Goal: Task Accomplishment & Management: Complete application form

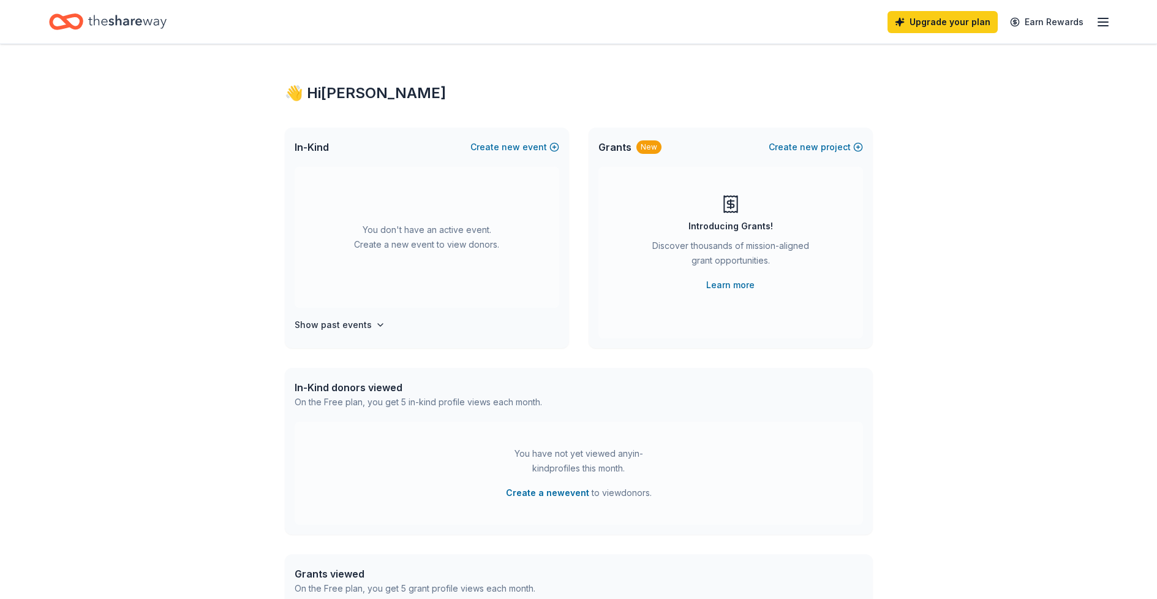
click at [1102, 23] on icon "button" at bounding box center [1103, 22] width 15 height 15
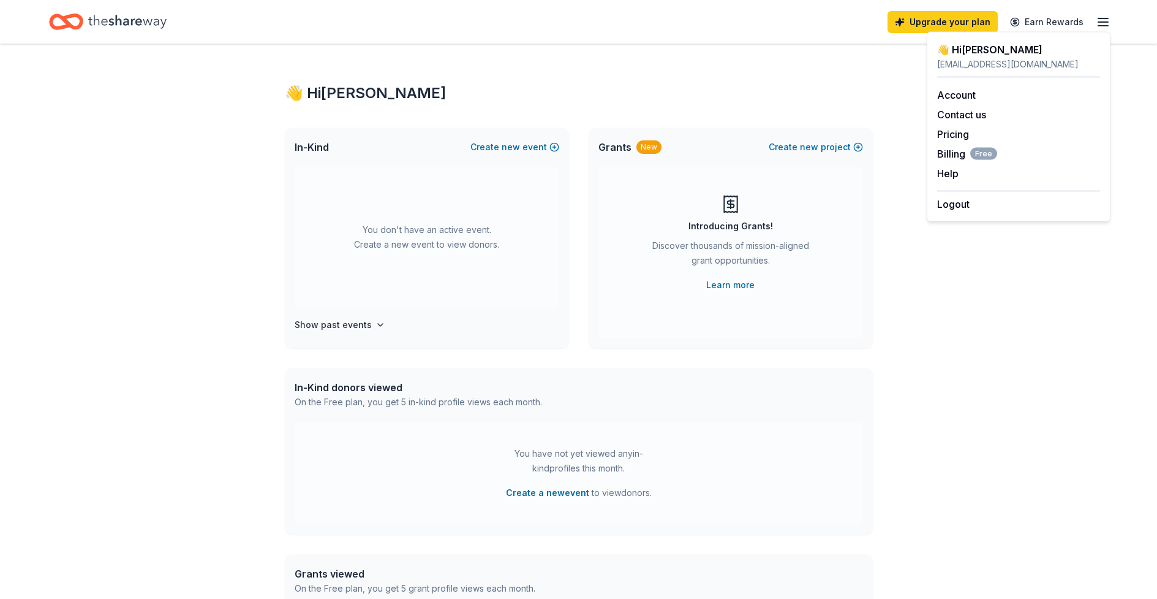
click at [1103, 23] on icon "button" at bounding box center [1103, 22] width 15 height 15
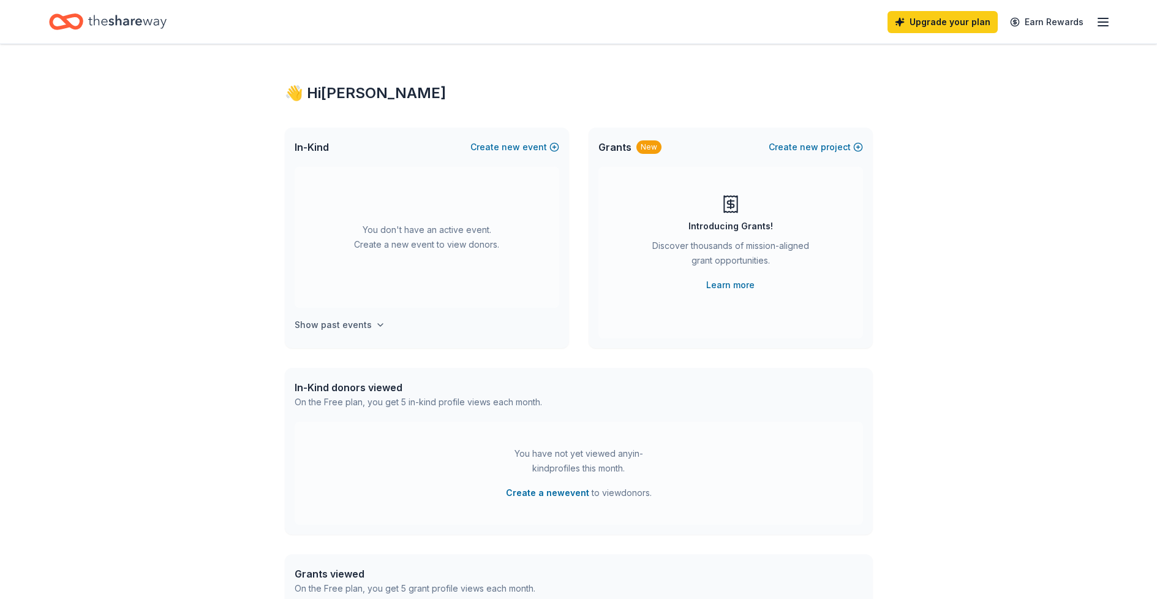
click at [378, 325] on icon "button" at bounding box center [381, 325] width 10 height 10
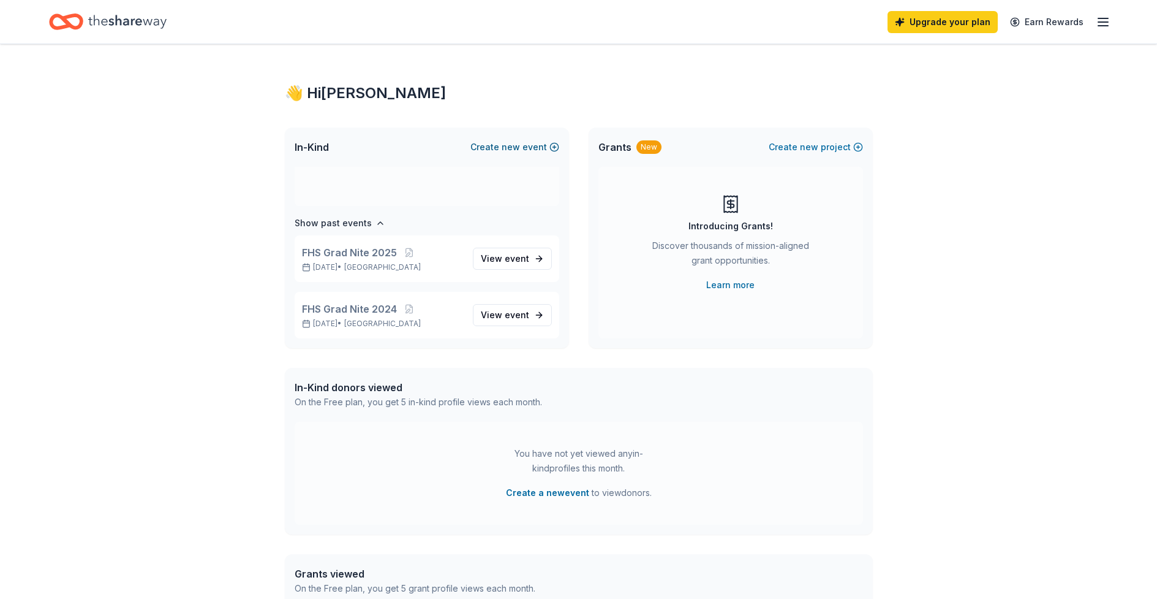
click at [522, 146] on button "Create new event" at bounding box center [515, 147] width 89 height 15
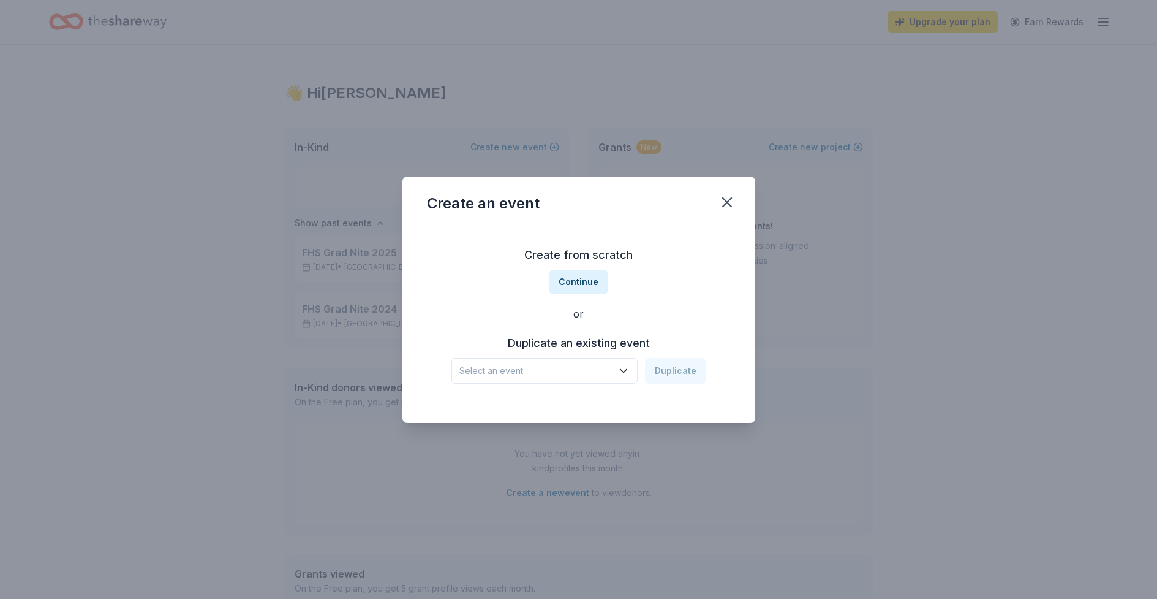
click at [625, 371] on icon "button" at bounding box center [624, 370] width 6 height 3
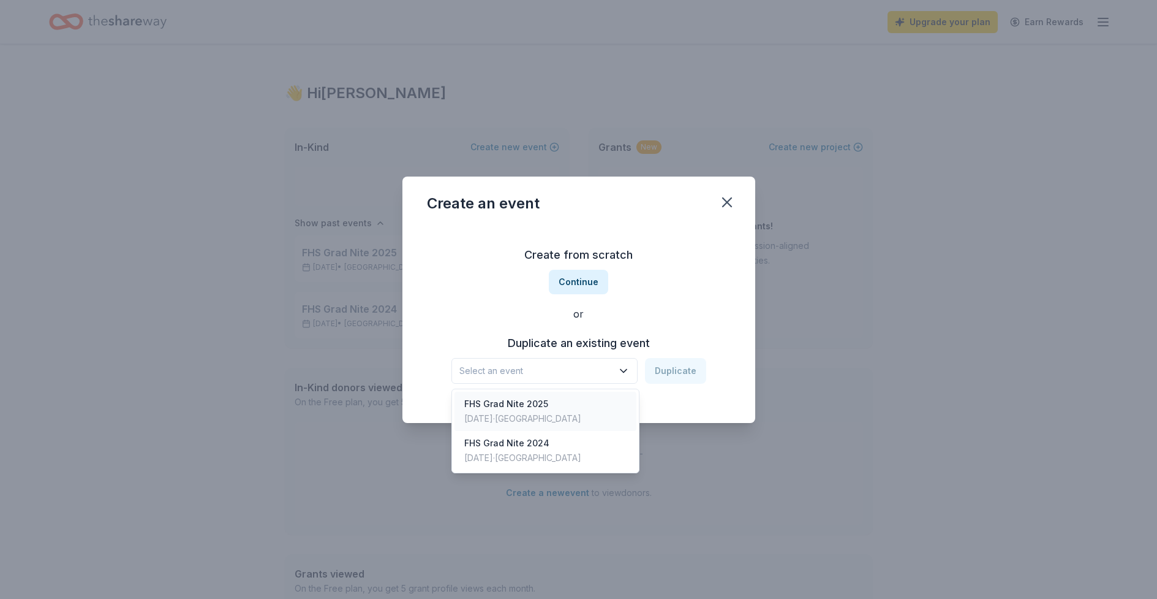
click at [527, 405] on div "FHS Grad Nite 2025" at bounding box center [522, 403] width 117 height 15
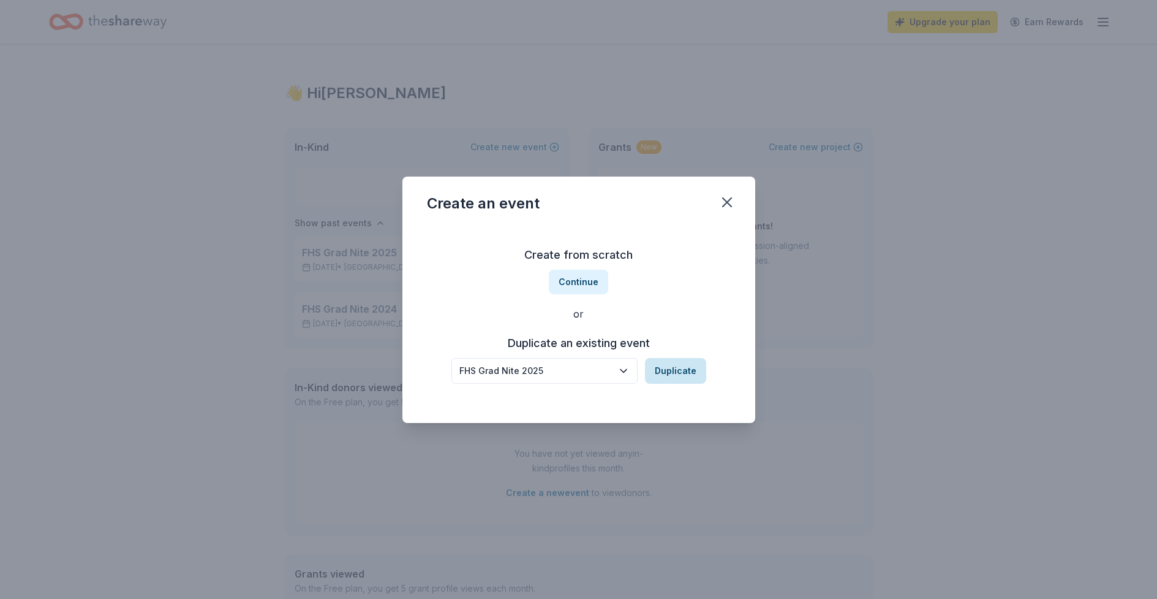
click at [680, 374] on button "Duplicate" at bounding box center [675, 371] width 61 height 26
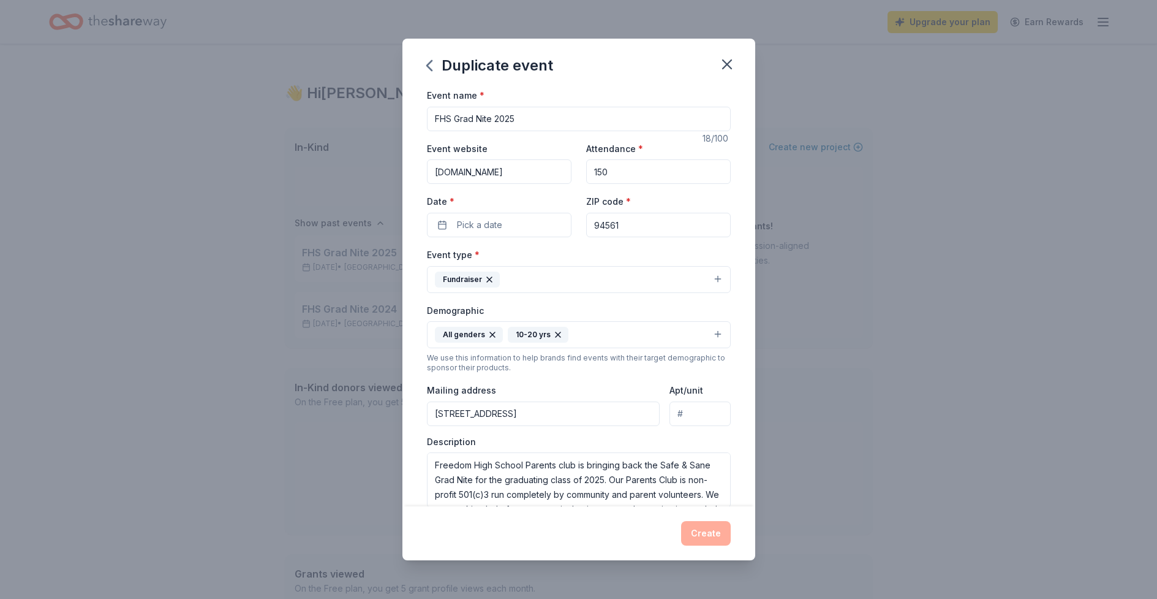
drag, startPoint x: 511, startPoint y: 120, endPoint x: 520, endPoint y: 119, distance: 8.7
click at [520, 119] on input "FHS Grad Nite 2025" at bounding box center [579, 119] width 304 height 25
type input "FHS Grad Nite 2026"
click at [509, 173] on input "[DOMAIN_NAME]" at bounding box center [499, 171] width 145 height 25
drag, startPoint x: 557, startPoint y: 173, endPoint x: 418, endPoint y: 173, distance: 139.1
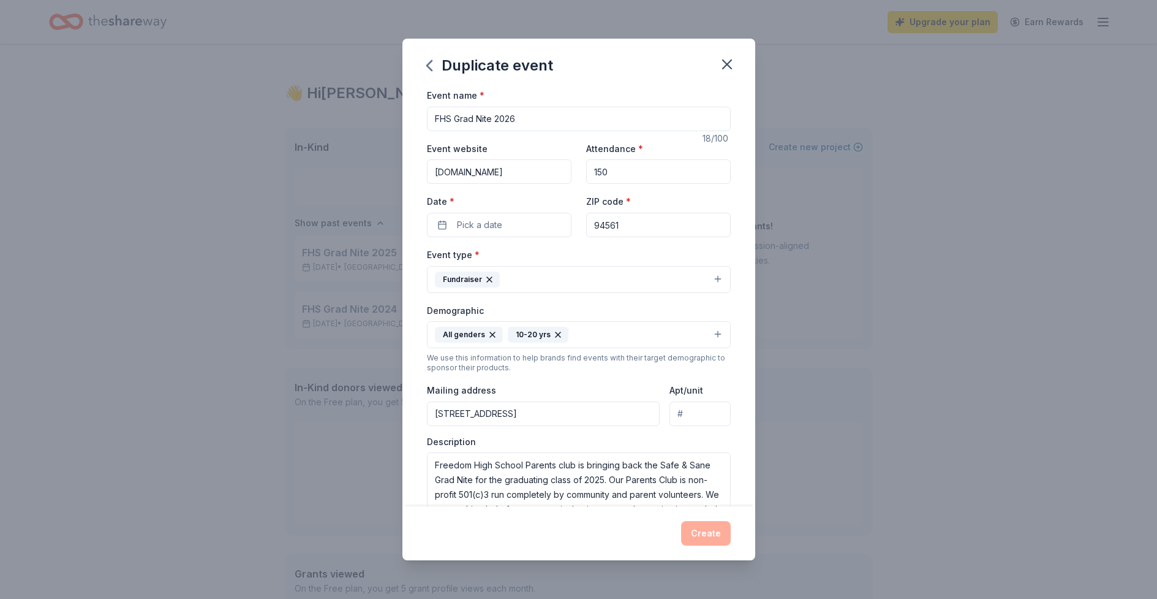
click at [418, 173] on div "Event name * FHS Grad Nite 2026 18 /100 Event website [DOMAIN_NAME] Attendance …" at bounding box center [579, 297] width 353 height 418
paste input "[URL][DOMAIN_NAME]"
type input "[URL][DOMAIN_NAME]"
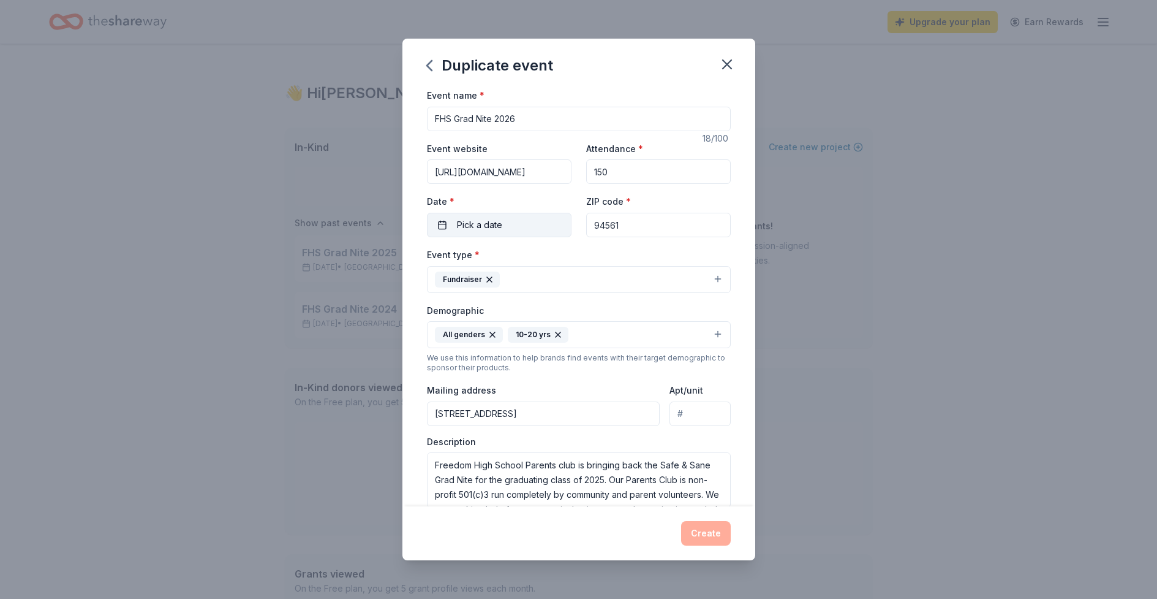
click at [504, 226] on button "Pick a date" at bounding box center [499, 225] width 145 height 25
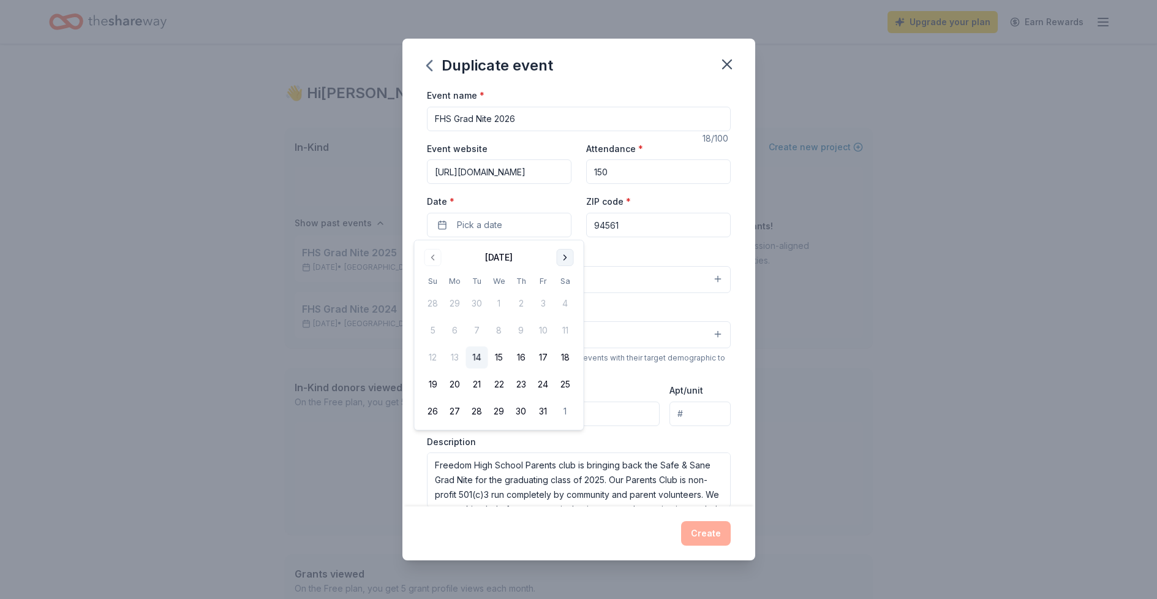
click at [564, 254] on button "Go to next month" at bounding box center [565, 257] width 17 height 17
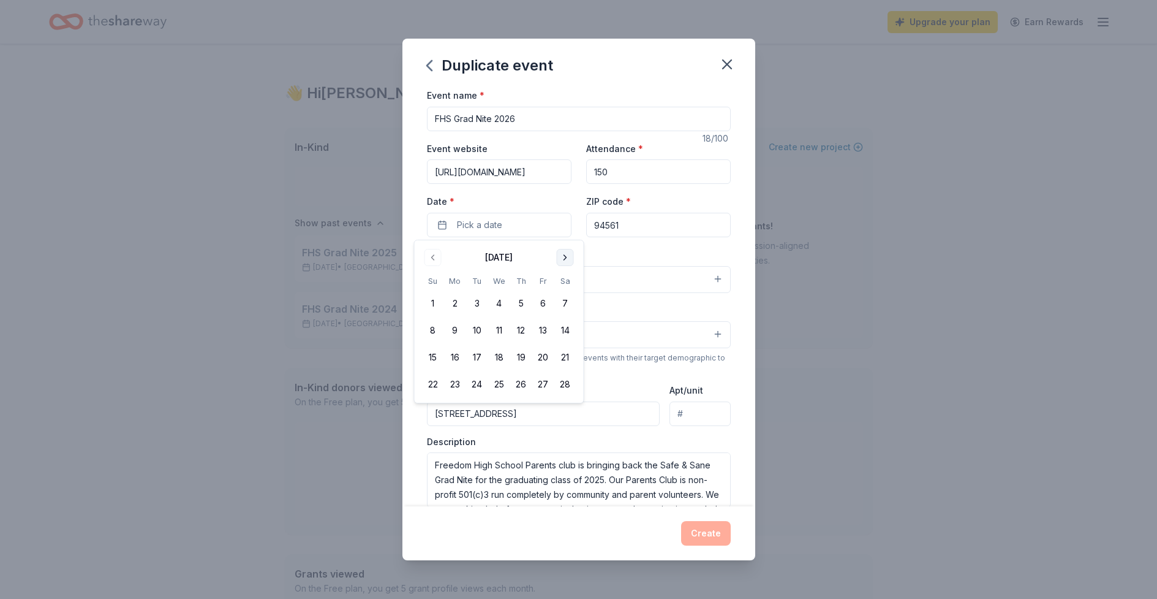
click at [564, 254] on button "Go to next month" at bounding box center [565, 257] width 17 height 17
click at [566, 307] on button "6" at bounding box center [565, 303] width 22 height 22
click at [635, 248] on div "Event type * Fundraiser" at bounding box center [579, 270] width 304 height 46
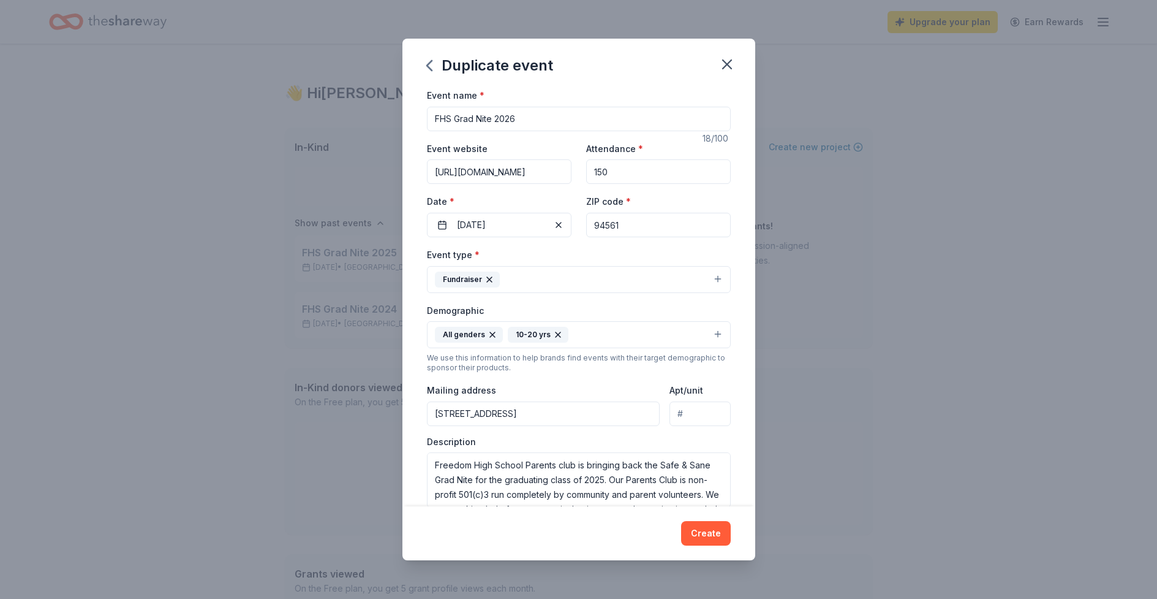
click at [591, 277] on button "Fundraiser" at bounding box center [579, 279] width 304 height 27
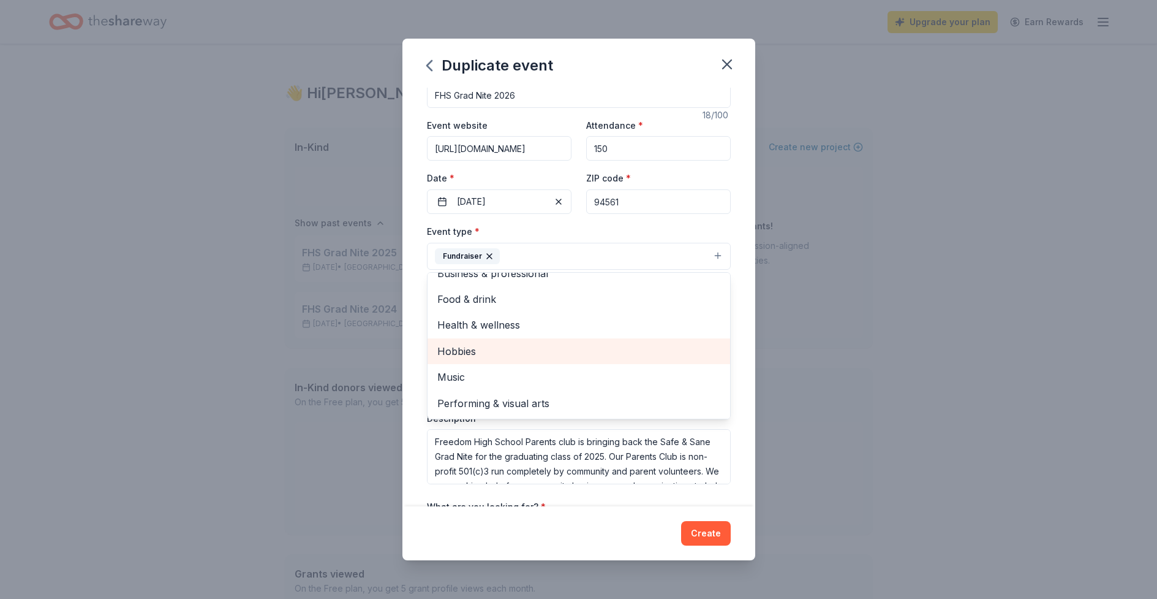
scroll to position [29, 0]
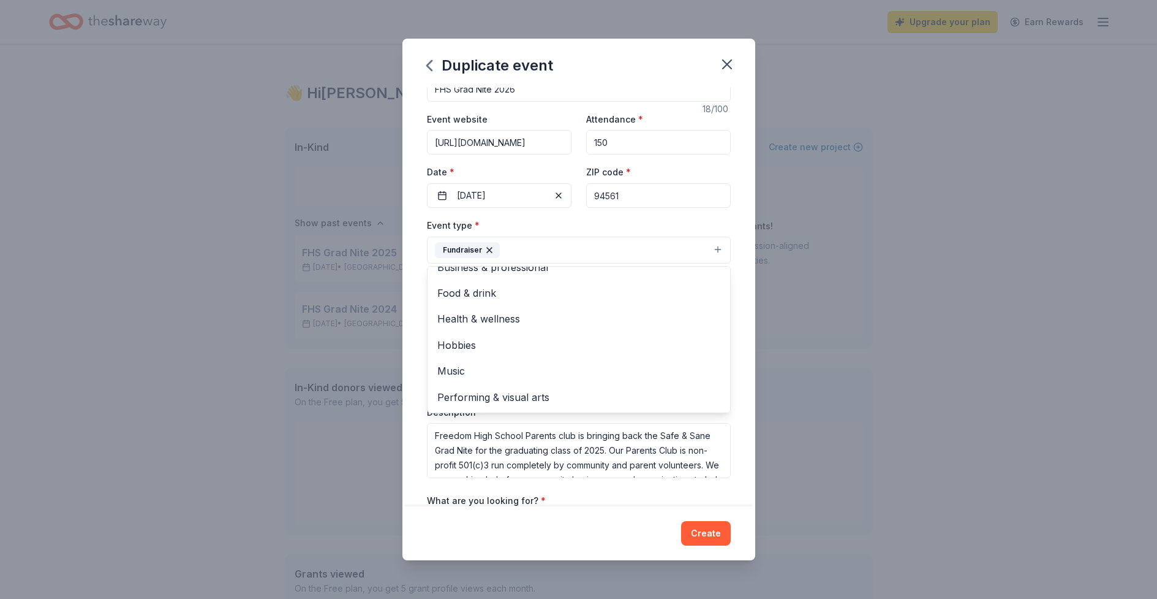
click at [607, 223] on div "Event type * Fundraiser Business & professional Food & drink Health & wellness …" at bounding box center [579, 240] width 304 height 46
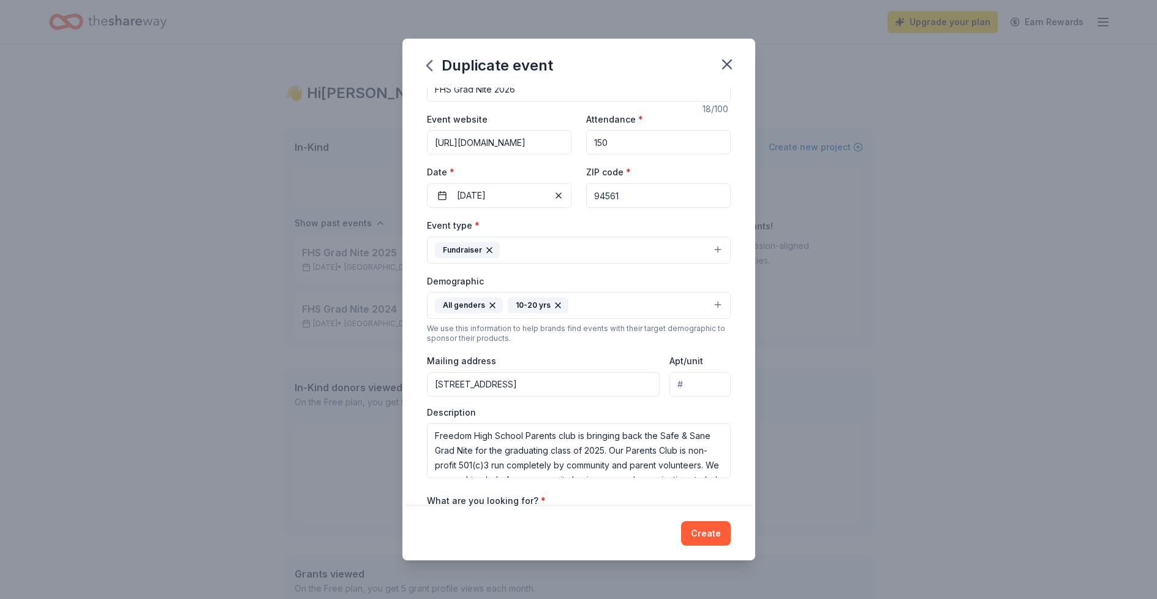
click at [488, 249] on icon "button" at bounding box center [489, 250] width 5 height 5
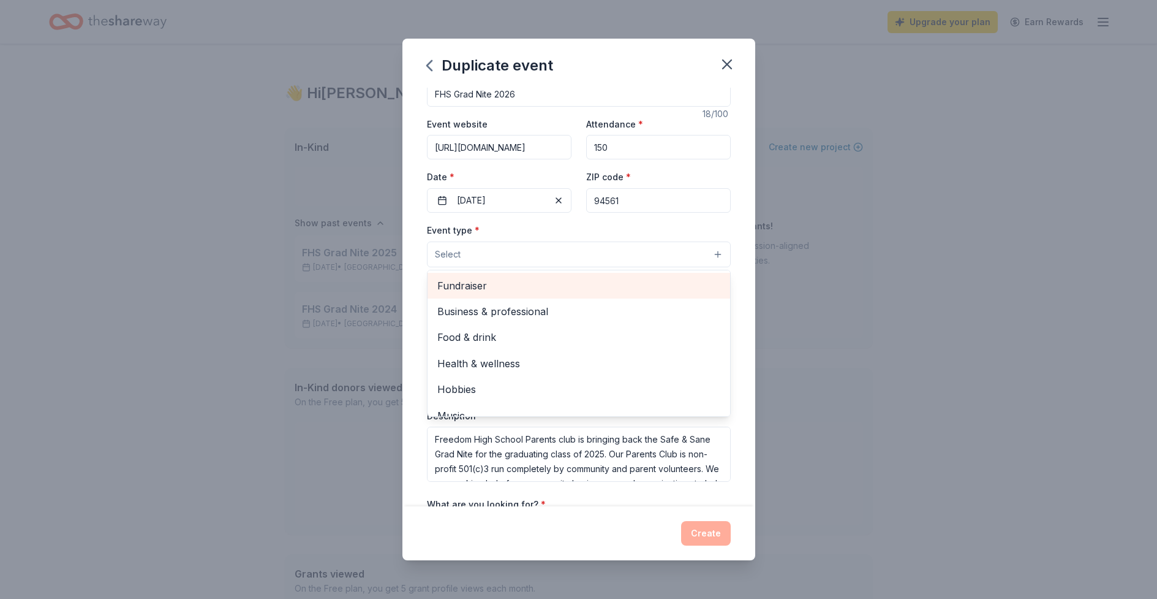
scroll to position [20, 0]
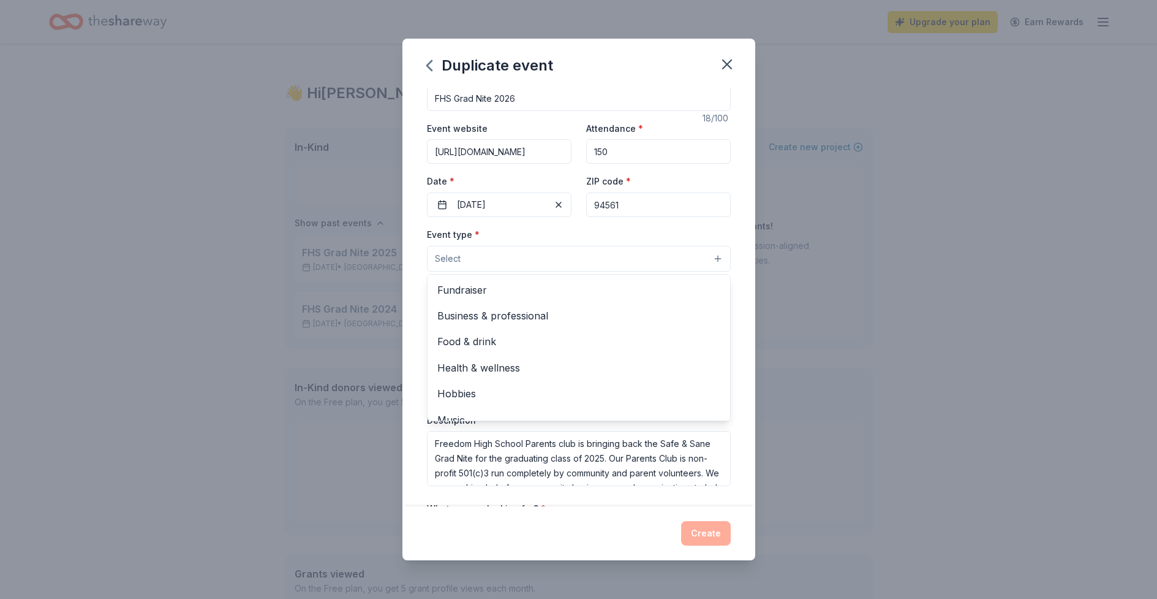
click at [466, 259] on button "Select" at bounding box center [579, 259] width 304 height 26
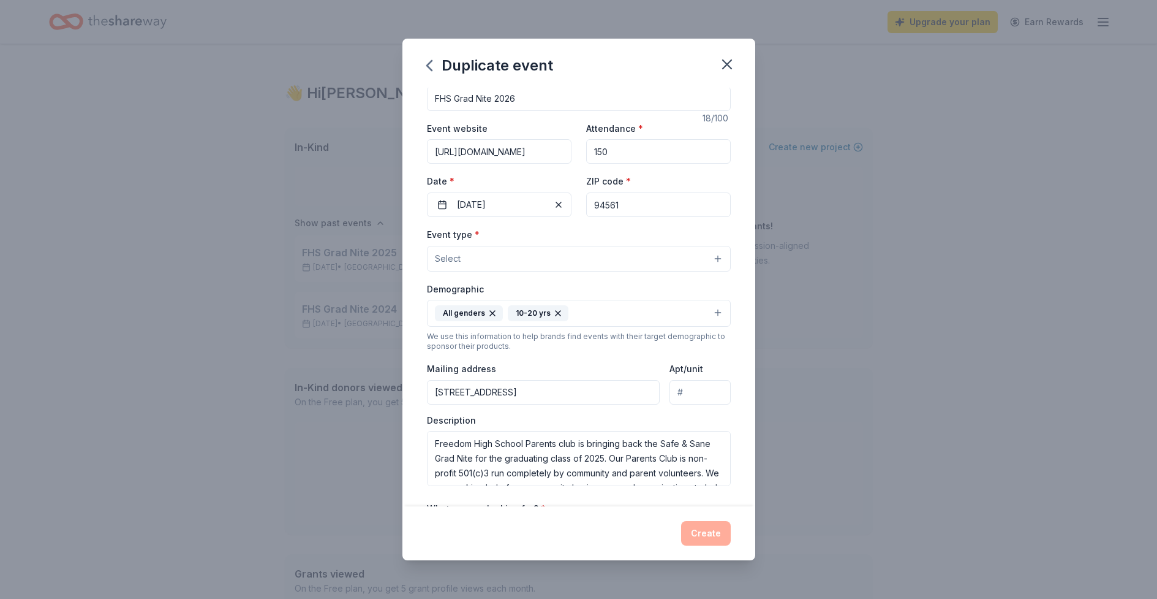
click at [489, 257] on button "Select" at bounding box center [579, 259] width 304 height 26
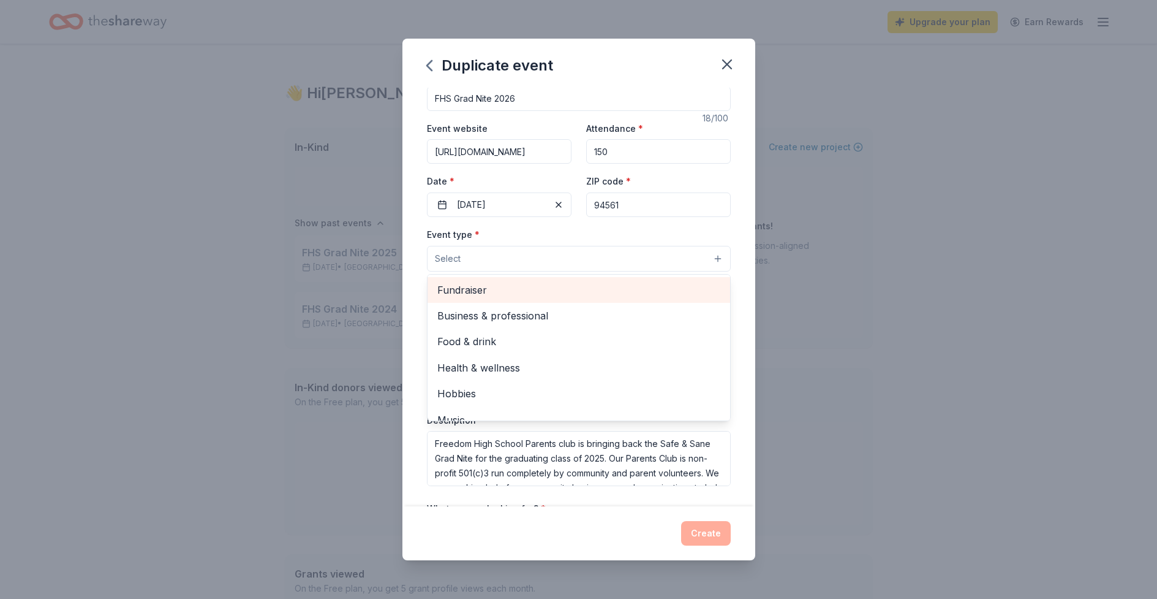
click at [466, 285] on span "Fundraiser" at bounding box center [578, 290] width 283 height 16
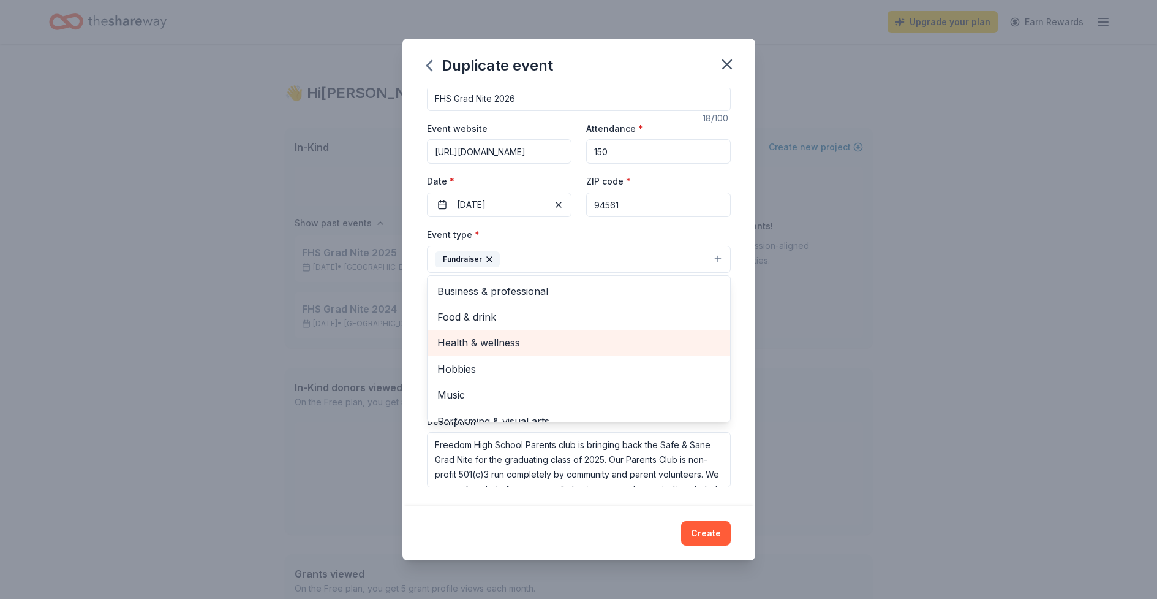
click at [507, 339] on span "Health & wellness" at bounding box center [578, 343] width 283 height 16
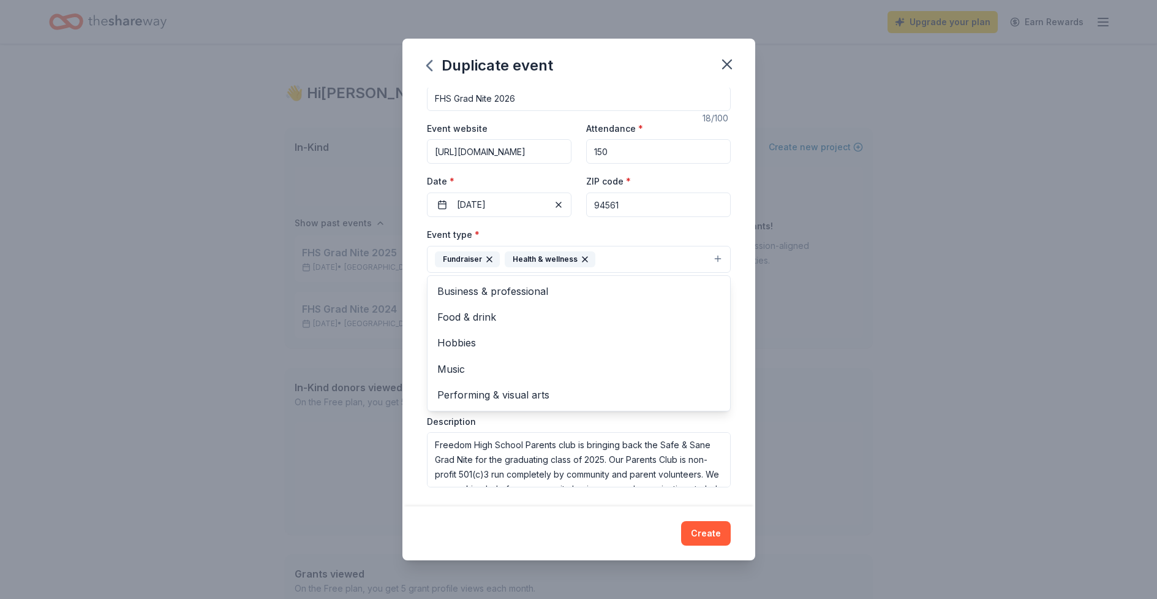
scroll to position [18, 0]
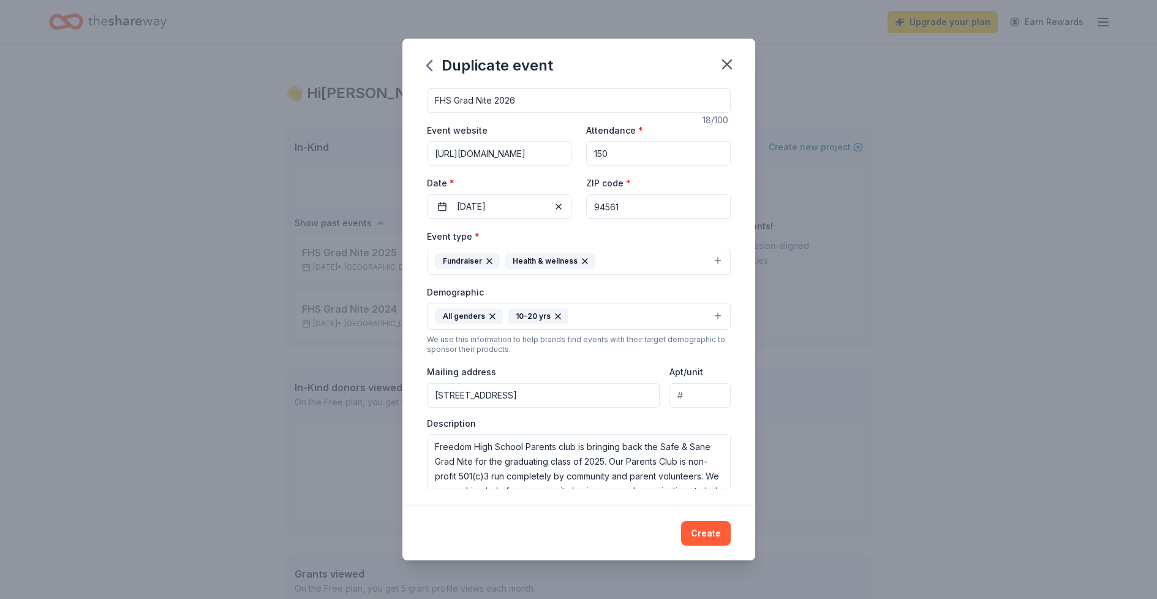
click at [490, 258] on icon "button" at bounding box center [490, 261] width 10 height 10
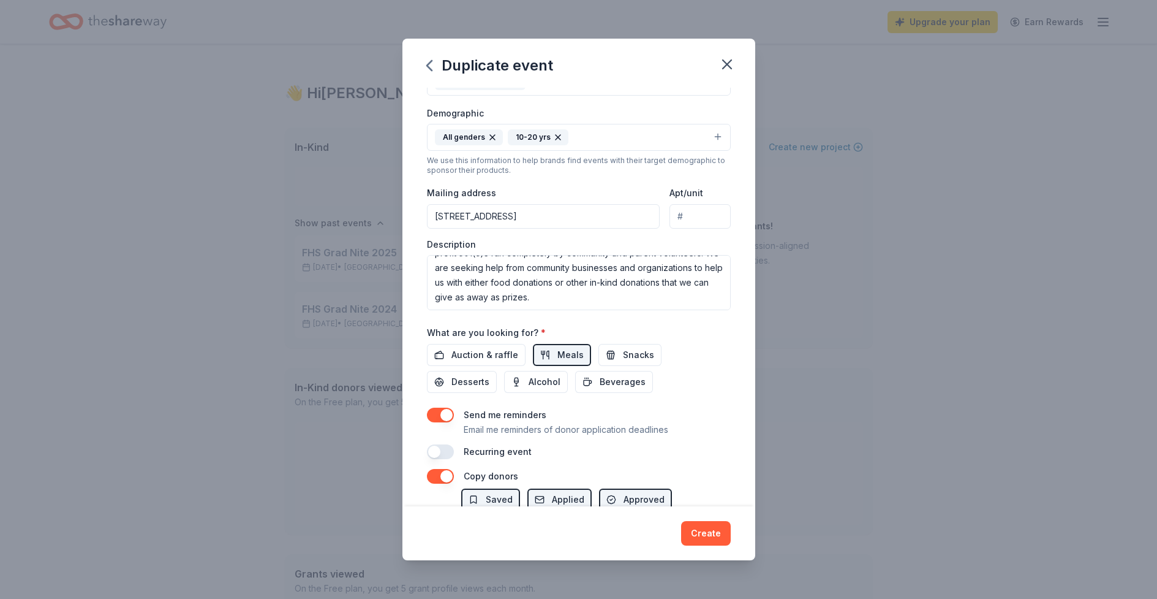
scroll to position [203, 0]
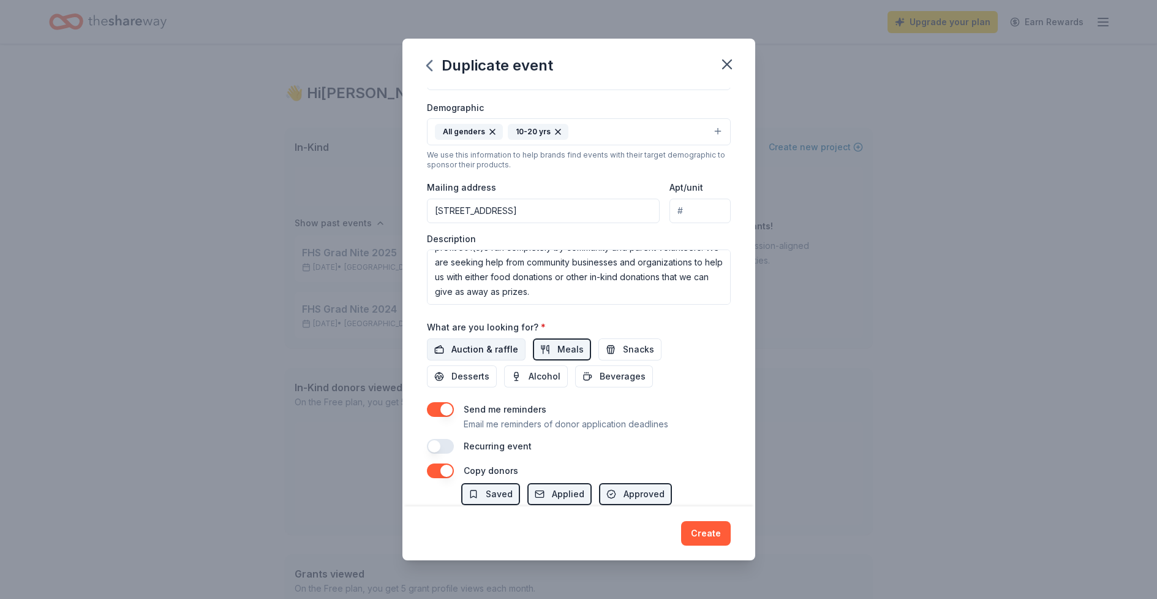
click at [475, 349] on span "Auction & raffle" at bounding box center [485, 349] width 67 height 15
click at [627, 348] on span "Snacks" at bounding box center [638, 349] width 31 height 15
click at [490, 369] on span "Desserts" at bounding box center [471, 376] width 38 height 15
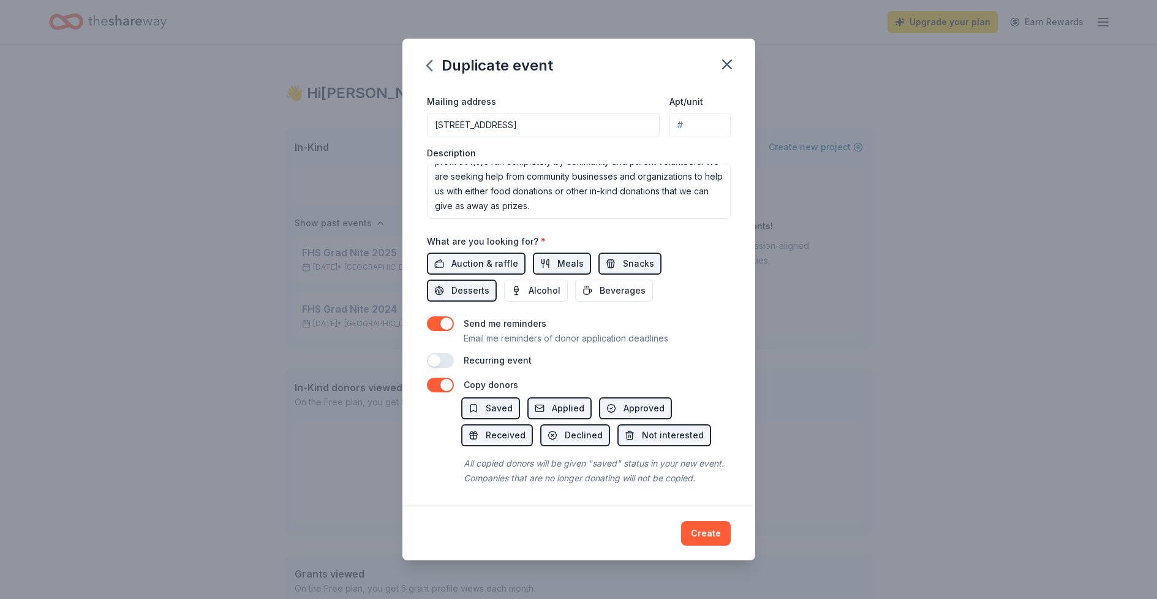
scroll to position [290, 0]
click at [486, 407] on span "Saved" at bounding box center [499, 406] width 27 height 15
click at [506, 407] on span "Saved" at bounding box center [499, 406] width 27 height 15
click at [671, 436] on span "Not interested" at bounding box center [673, 433] width 62 height 15
click at [448, 382] on button "button" at bounding box center [440, 383] width 27 height 15
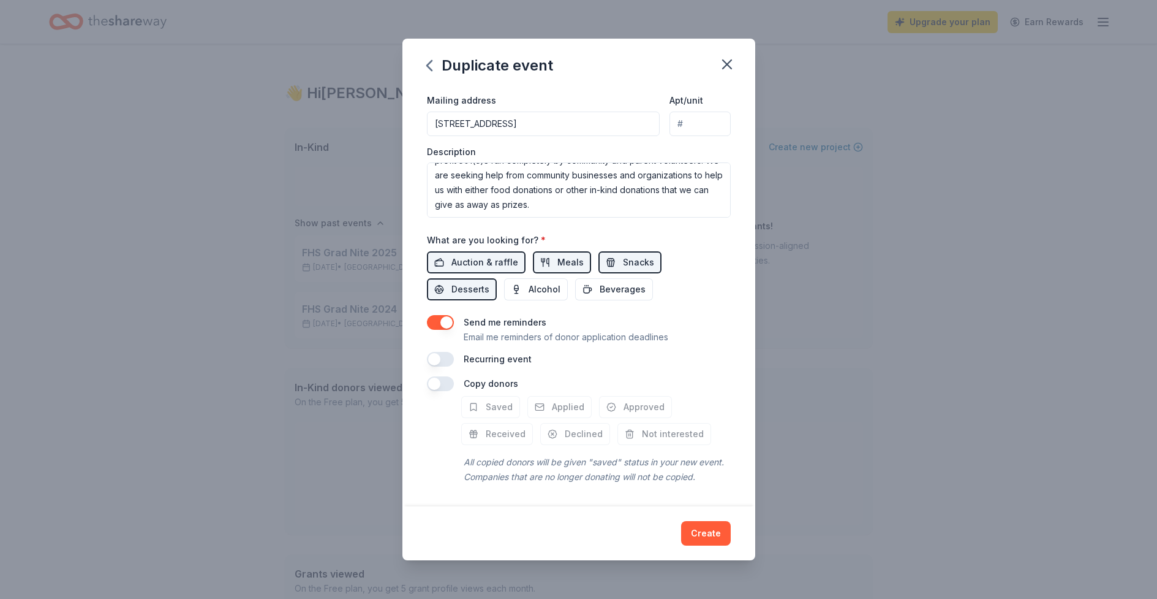
click at [435, 384] on button "button" at bounding box center [440, 383] width 27 height 15
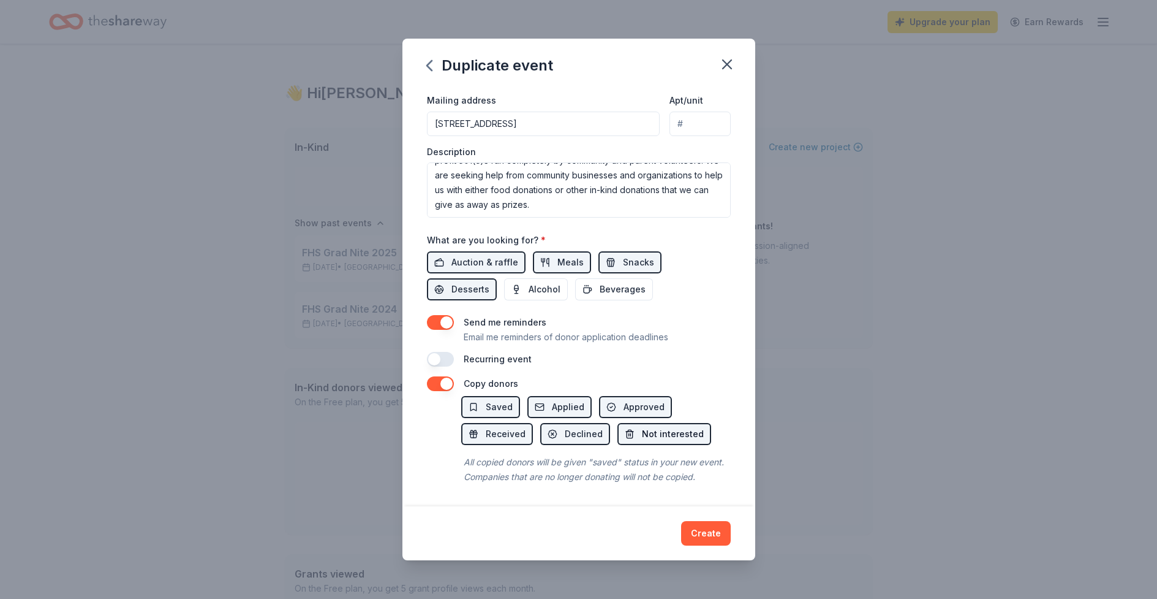
click at [662, 436] on span "Not interested" at bounding box center [673, 433] width 62 height 15
click at [708, 530] on button "Create" at bounding box center [706, 533] width 50 height 25
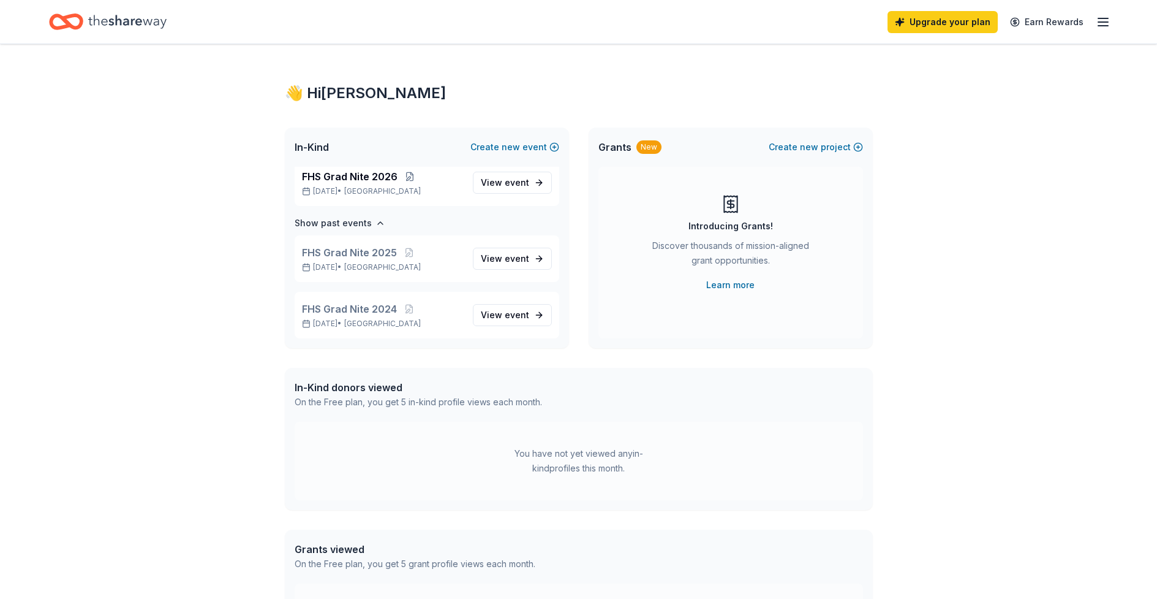
scroll to position [7, 0]
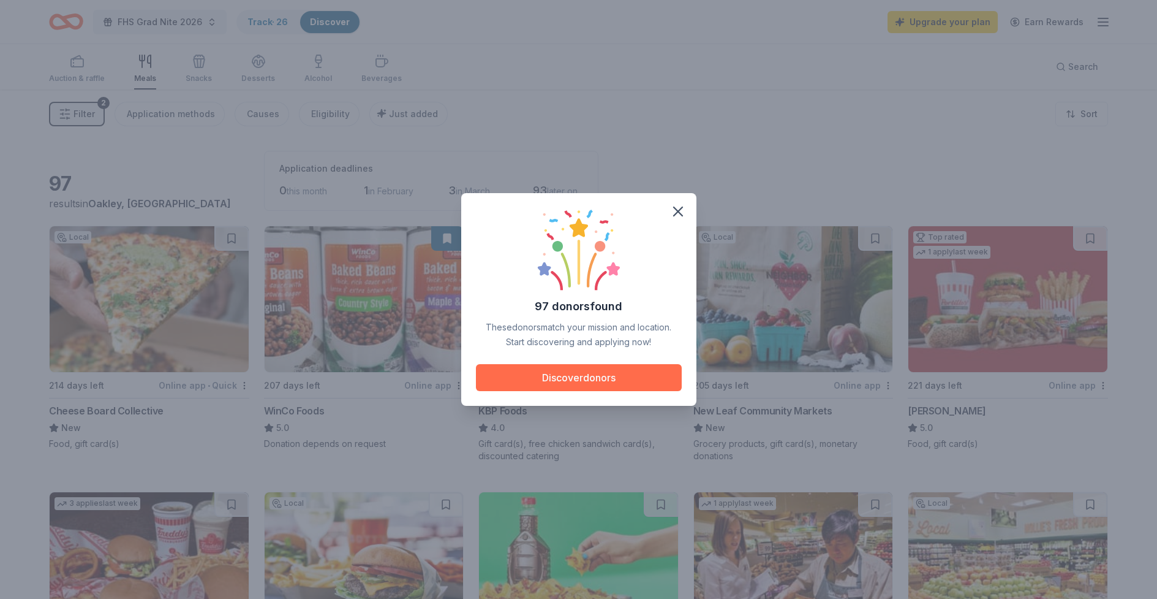
click at [580, 373] on button "Discover donors" at bounding box center [579, 377] width 206 height 27
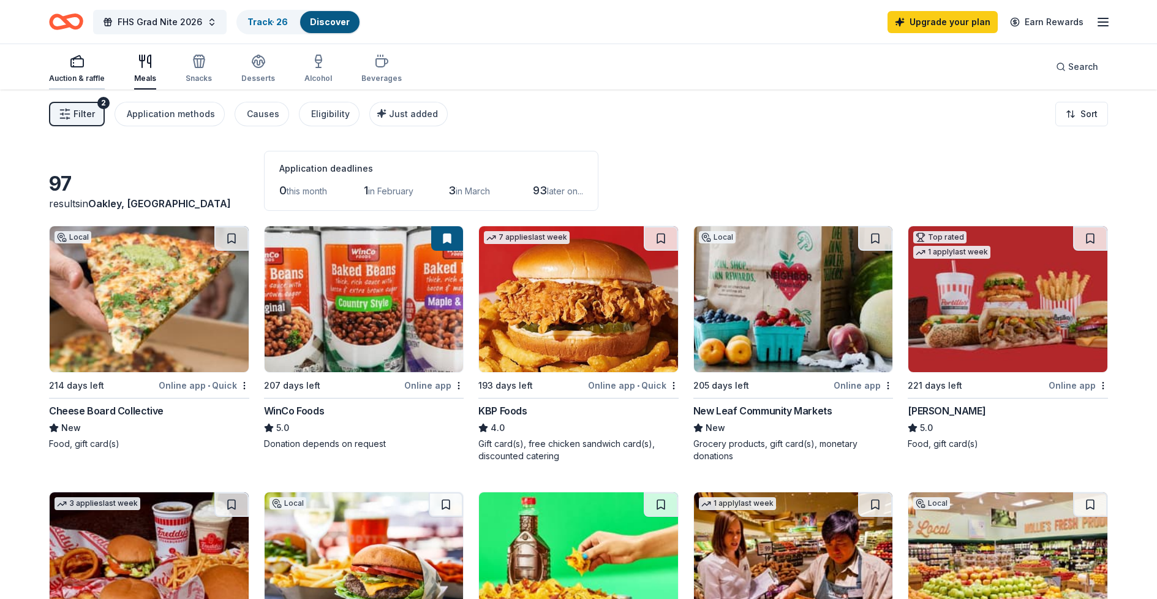
click at [74, 59] on rect "button" at bounding box center [77, 63] width 12 height 8
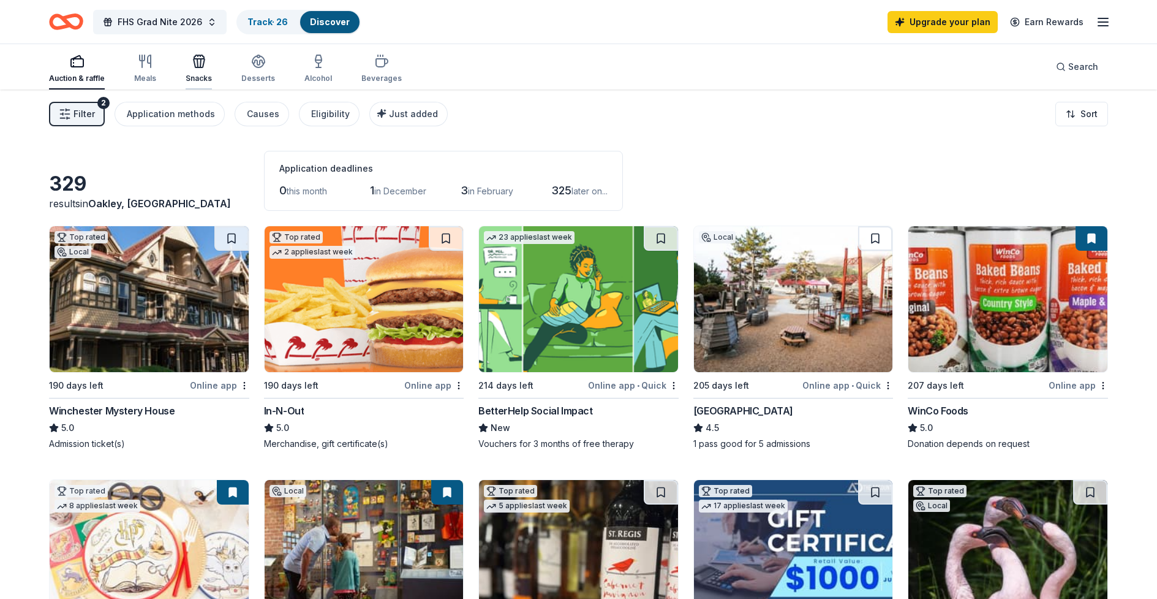
click at [197, 65] on icon "button" at bounding box center [199, 61] width 15 height 15
